Goal: Task Accomplishment & Management: Use online tool/utility

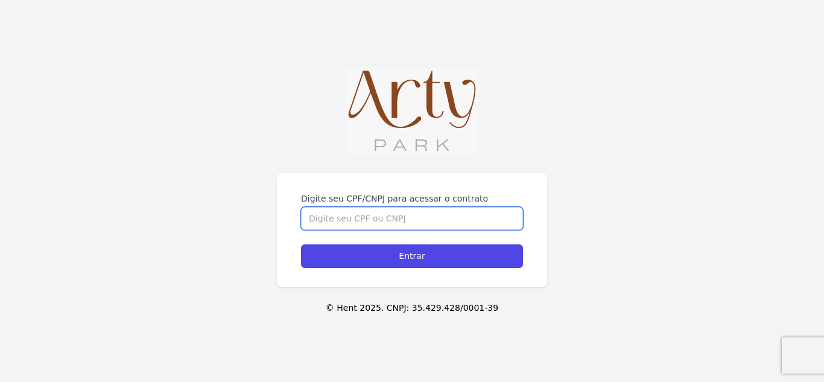
click at [413, 207] on input "Digite seu CPF/CNPJ para acessar o contrato" at bounding box center [412, 218] width 222 height 23
type input "03303520089"
click at [301, 244] on input "Entrar" at bounding box center [412, 256] width 222 height 24
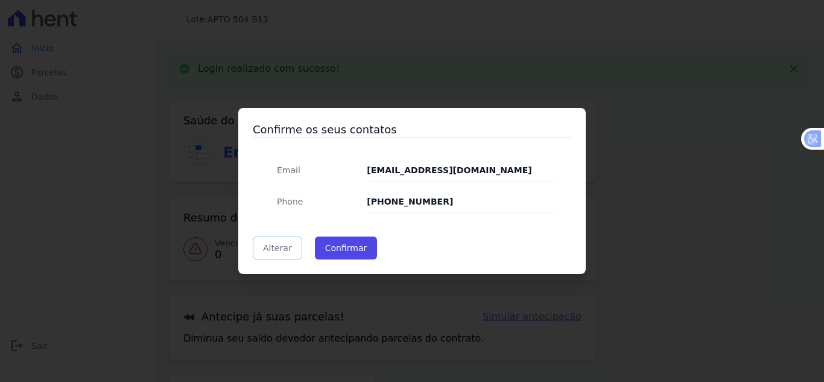
click at [276, 242] on link "Alterar" at bounding box center [277, 247] width 49 height 23
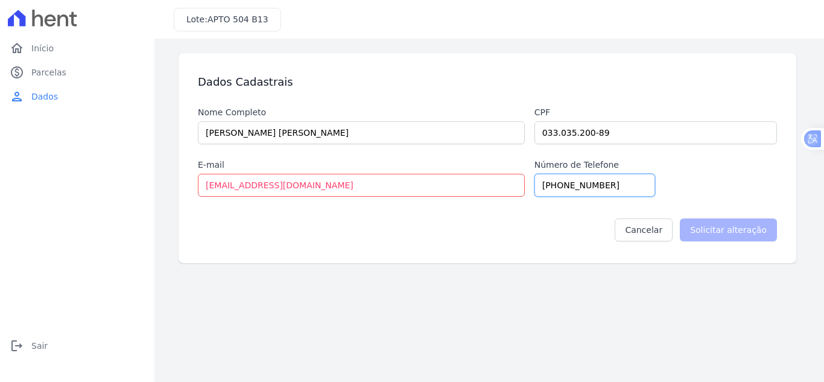
click at [558, 182] on input "(5) 18955-6066" at bounding box center [594, 185] width 121 height 23
click at [547, 184] on input "(5) 98955-6066" at bounding box center [594, 185] width 121 height 23
type input "(51) 98955-6066"
click at [723, 232] on input "Solicitar alteração" at bounding box center [727, 229] width 97 height 23
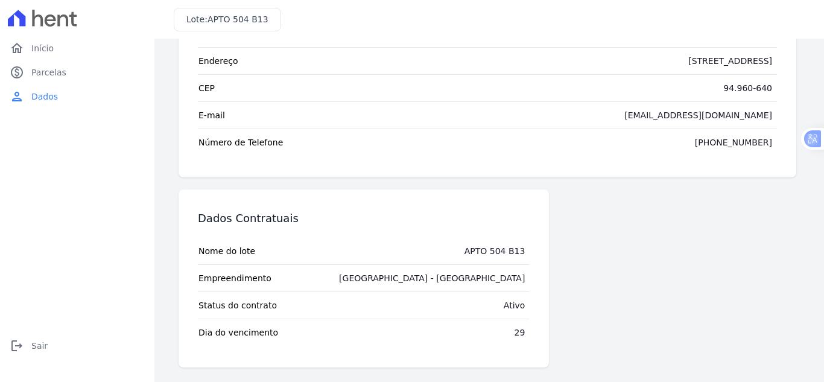
scroll to position [61, 0]
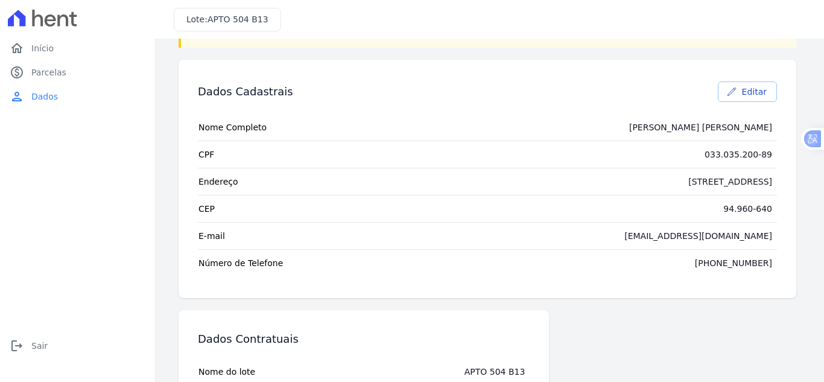
click at [729, 98] on link "Editar" at bounding box center [746, 91] width 59 height 20
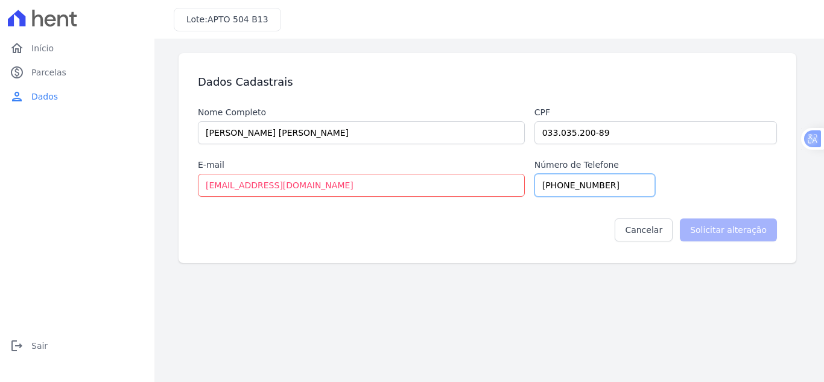
click at [556, 186] on input "(5) 18955-6066" at bounding box center [594, 185] width 121 height 23
type input "(51) 98955-6066"
click at [724, 235] on input "Solicitar alteração" at bounding box center [727, 229] width 97 height 23
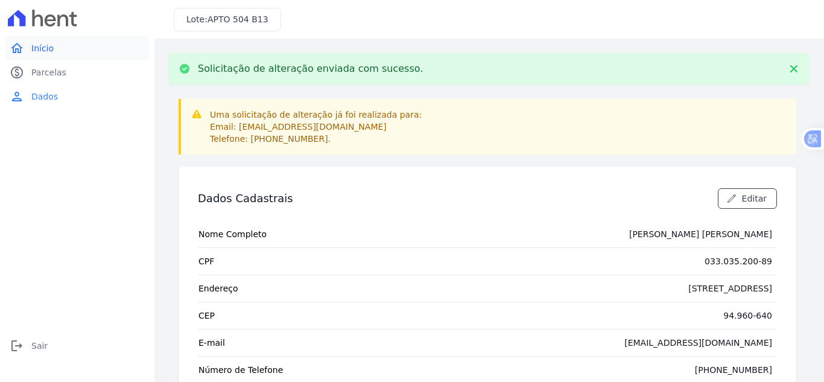
click at [52, 39] on link "home Início" at bounding box center [77, 48] width 145 height 24
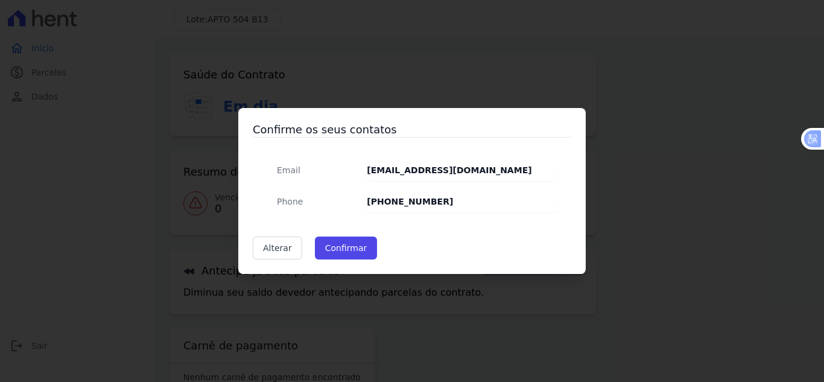
click at [733, 179] on div "Confirme os seus contatos Email deividpacheco.bc@gmail.com Phone (5) 18955-6066…" at bounding box center [412, 191] width 824 height 382
click at [335, 255] on button "Confirmar" at bounding box center [346, 247] width 63 height 23
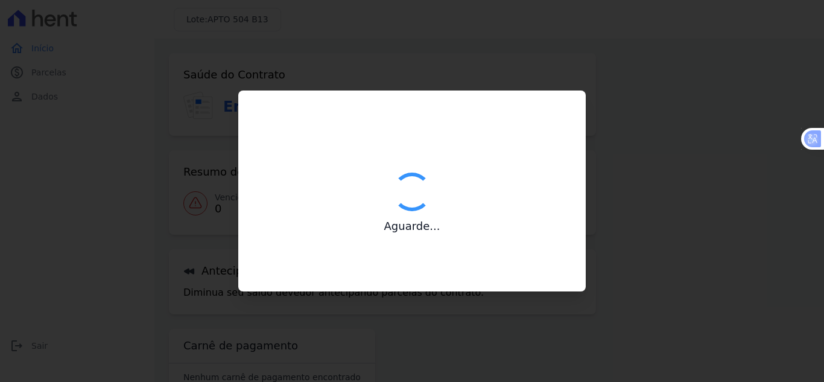
type input "Contatos confirmados com sucesso."
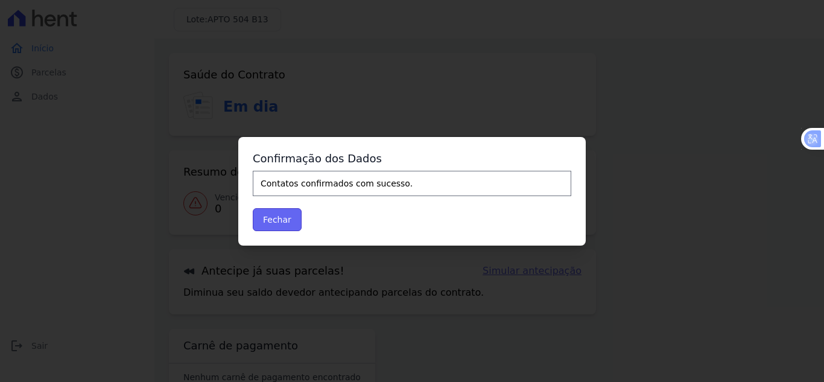
click at [279, 222] on button "Fechar" at bounding box center [277, 219] width 49 height 23
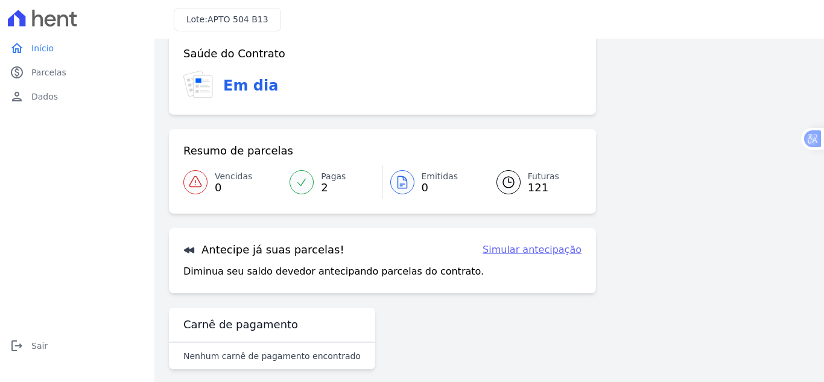
scroll to position [33, 0]
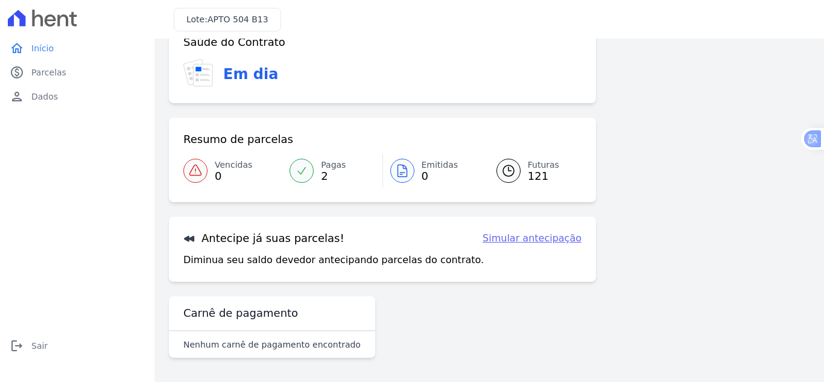
click at [307, 172] on div at bounding box center [301, 171] width 24 height 24
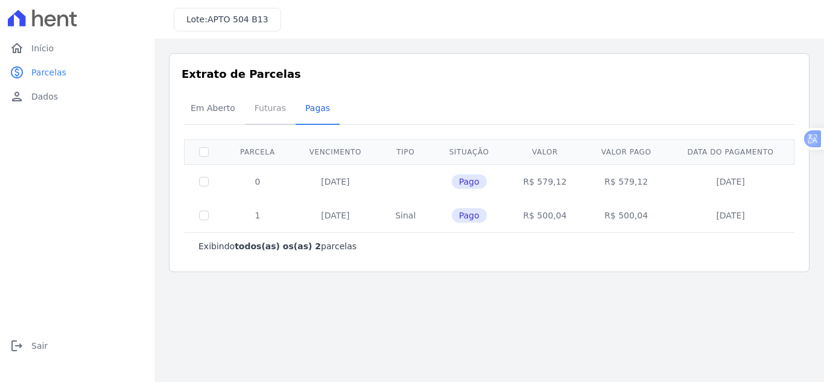
click at [270, 115] on span "Futuras" at bounding box center [270, 108] width 46 height 24
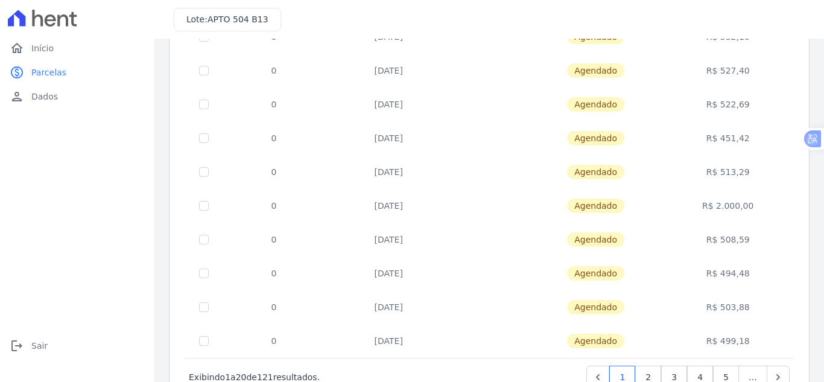
scroll to position [528, 0]
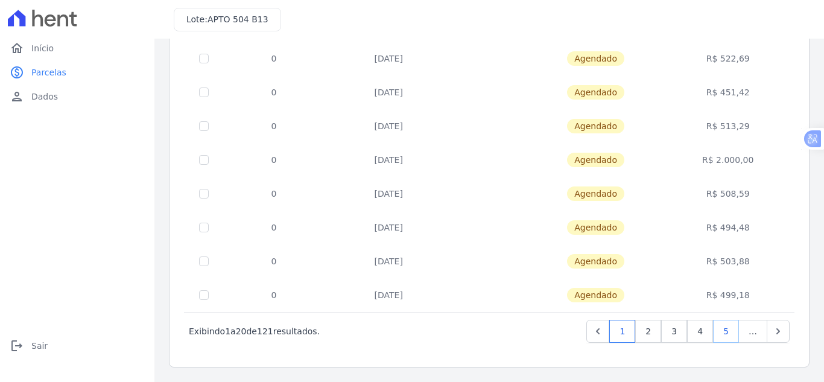
click at [713, 329] on link "5" at bounding box center [726, 331] width 26 height 23
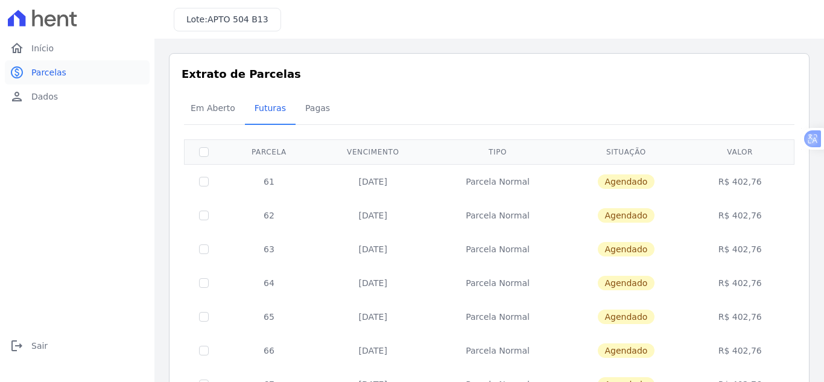
click at [69, 70] on link "paid Parcelas" at bounding box center [77, 72] width 145 height 24
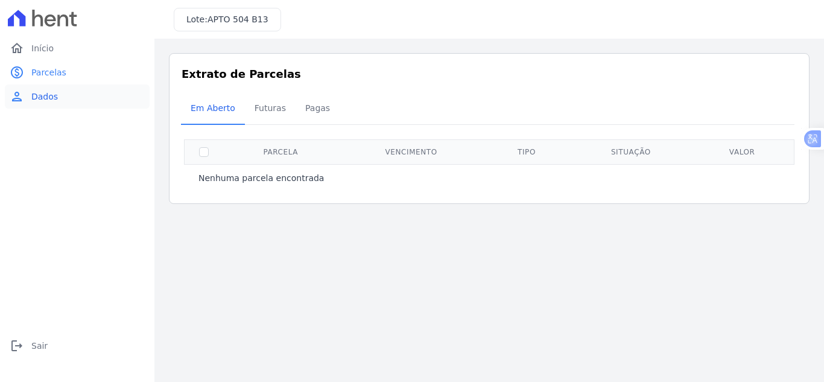
click at [65, 85] on link "person Dados" at bounding box center [77, 96] width 145 height 24
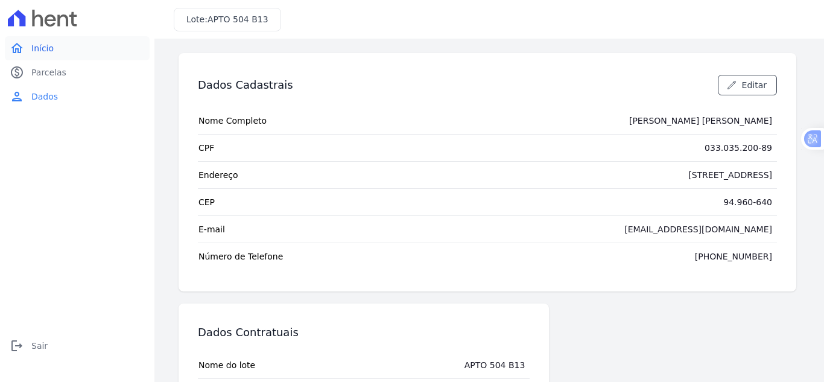
click at [69, 50] on link "home Início" at bounding box center [77, 48] width 145 height 24
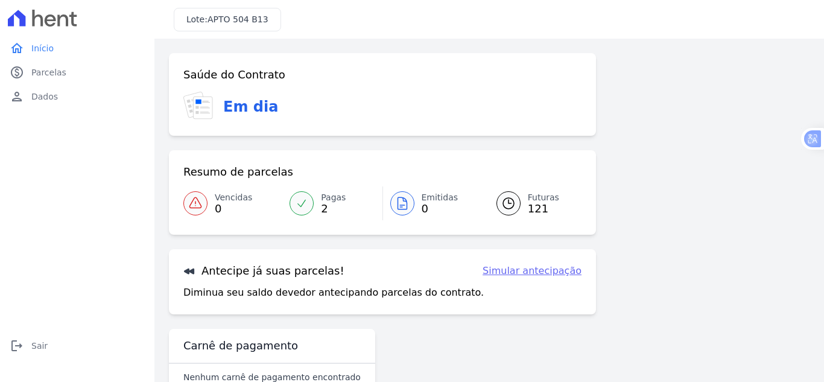
click at [556, 272] on link "Simular antecipação" at bounding box center [531, 270] width 99 height 14
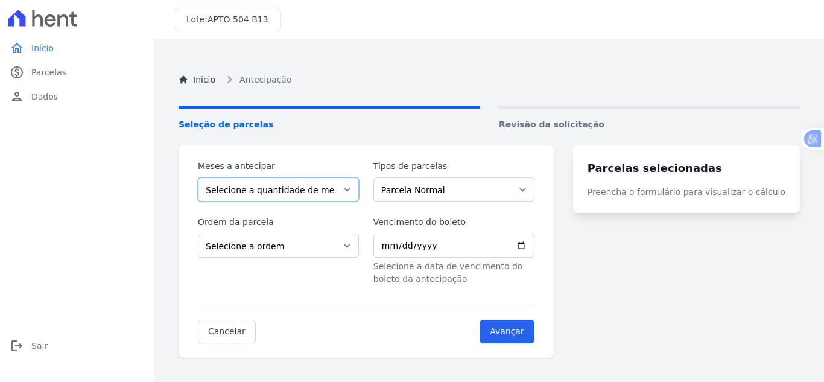
click at [339, 191] on select "Selecione a quantidade de meses a antecipar 1 2 3 4 5 6 7 8 9 10 11 12 13 14 15…" at bounding box center [278, 189] width 161 height 24
select select "8"
click at [198, 177] on select "Selecione a quantidade de meses a antecipar 1 2 3 4 5 6 7 8 9 10 11 12 13 14 15…" at bounding box center [278, 189] width 161 height 24
click at [469, 188] on select "Parcela Normal Intercalada" at bounding box center [453, 189] width 161 height 24
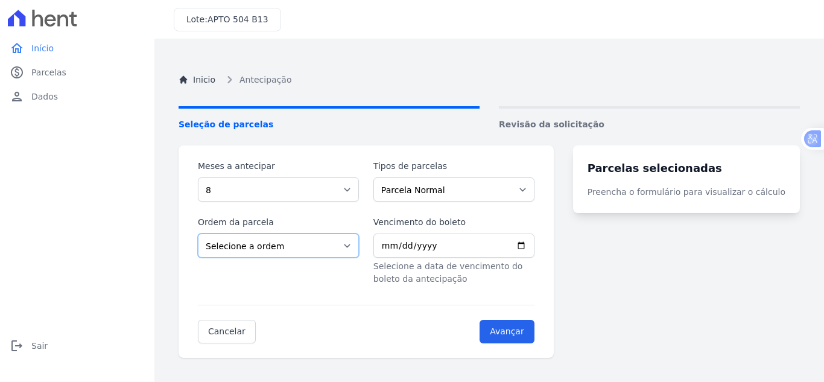
click at [340, 245] on select "Selecione a ordem Últimas parcelas Primeiras parcelas" at bounding box center [278, 245] width 161 height 24
select select "ending"
click at [198, 233] on select "Selecione a ordem Últimas parcelas Primeiras parcelas" at bounding box center [278, 245] width 161 height 24
click at [511, 328] on input "Avançar" at bounding box center [506, 332] width 55 height 24
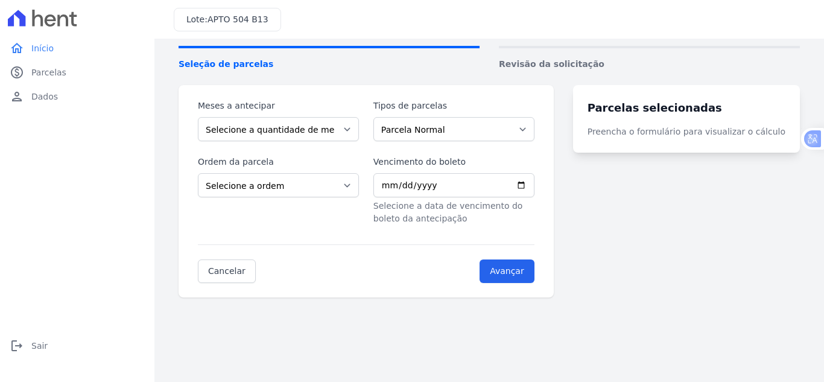
scroll to position [113, 0]
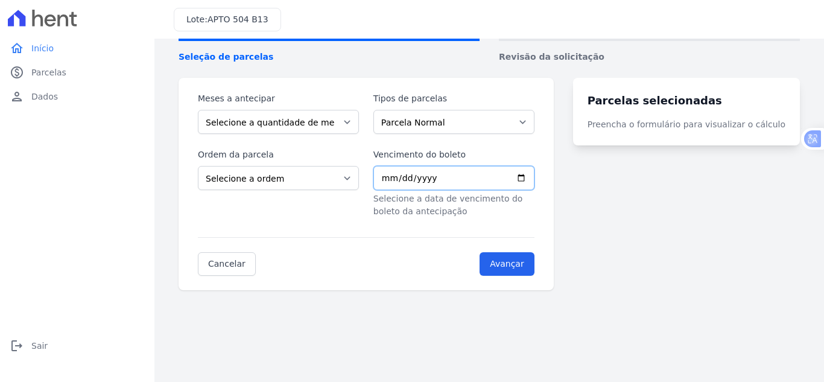
click at [395, 172] on input "Vencimento do boleto" at bounding box center [453, 178] width 161 height 24
type input "2040-10-29"
click at [519, 271] on input "Avançar" at bounding box center [506, 264] width 55 height 24
